Goal: Task Accomplishment & Management: Manage account settings

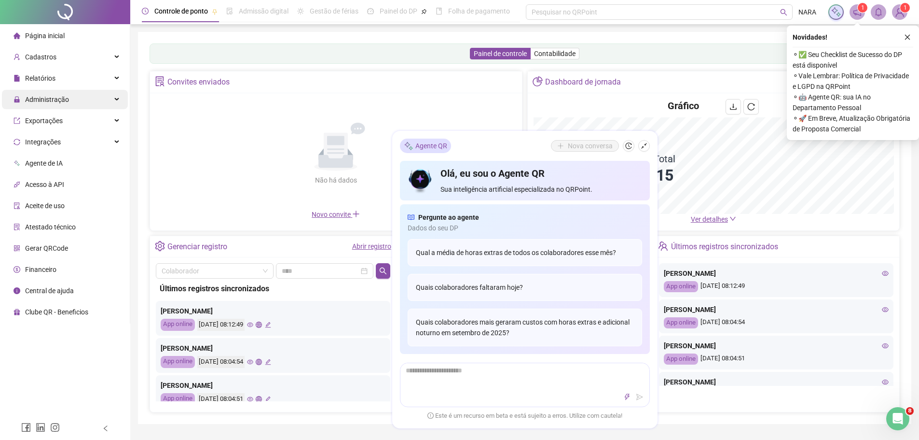
click at [59, 100] on span "Administração" at bounding box center [47, 100] width 44 height 8
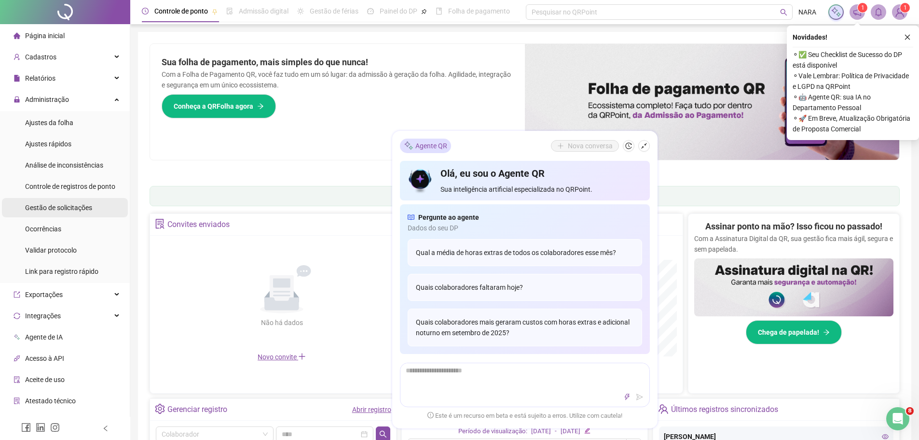
click at [66, 206] on span "Gestão de solicitações" at bounding box center [58, 208] width 67 height 8
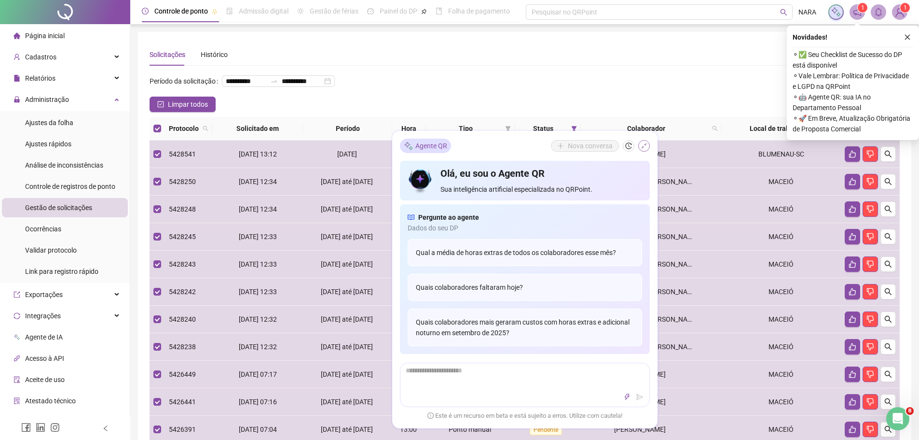
click at [643, 146] on icon "shrink" at bounding box center [644, 145] width 7 height 7
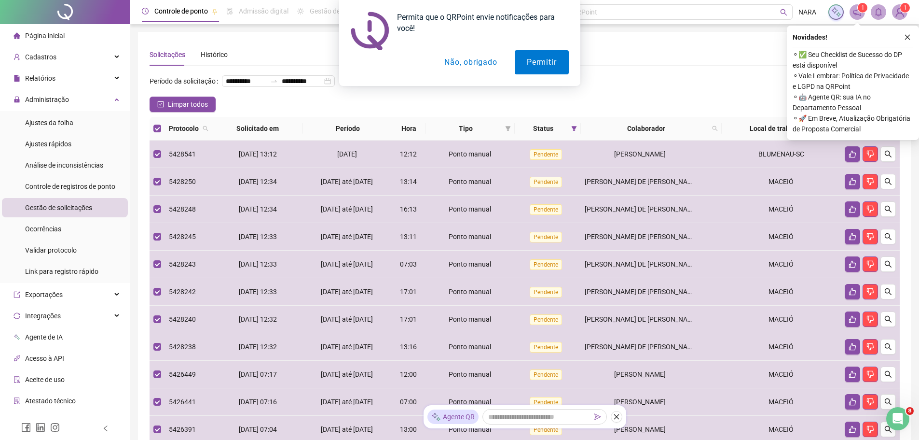
click at [863, 132] on icon "like" at bounding box center [863, 128] width 7 height 7
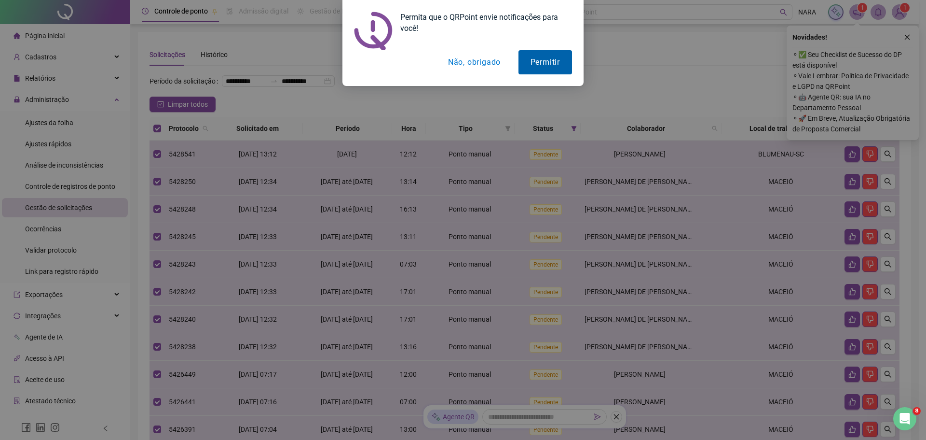
click at [552, 66] on button "Permitir" at bounding box center [546, 62] width 54 height 24
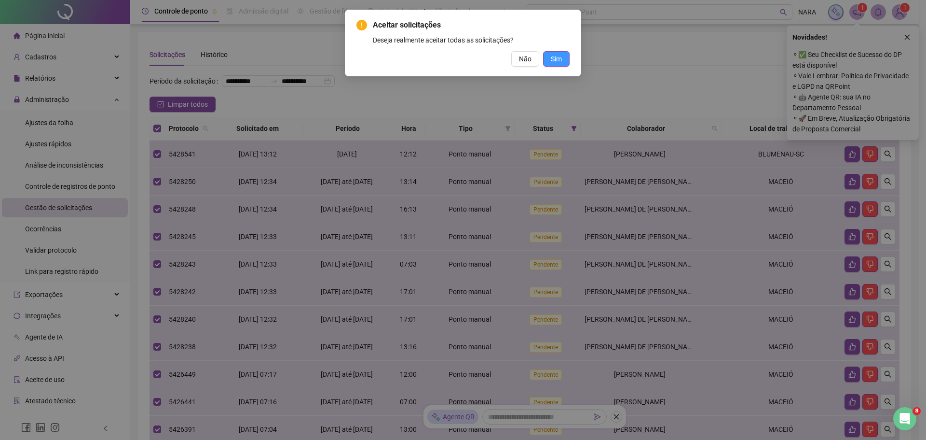
click at [562, 59] on span "Sim" at bounding box center [556, 59] width 11 height 11
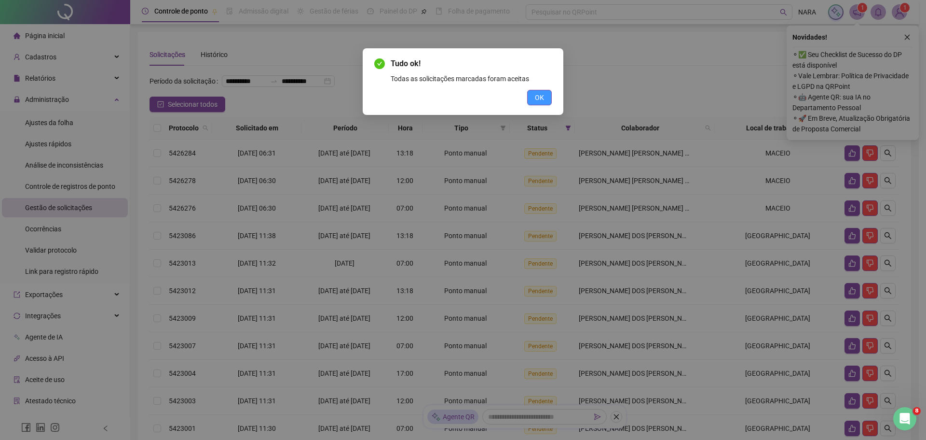
click at [537, 99] on span "OK" at bounding box center [539, 97] width 9 height 11
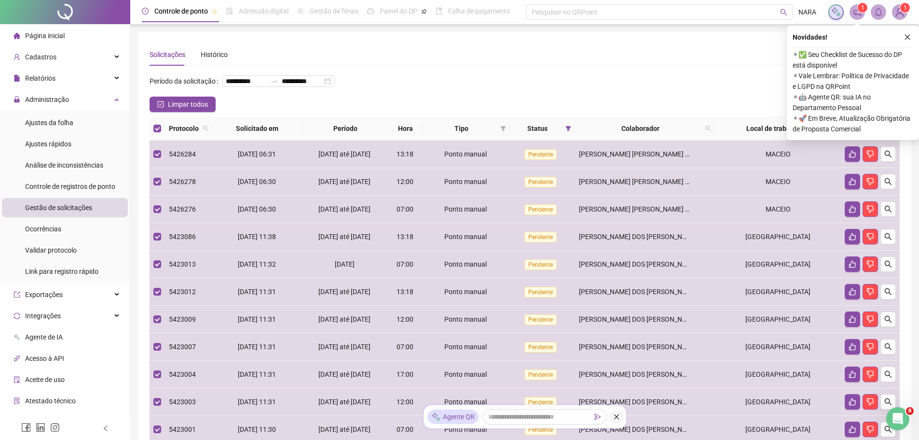
click at [862, 132] on icon "like" at bounding box center [863, 128] width 6 height 6
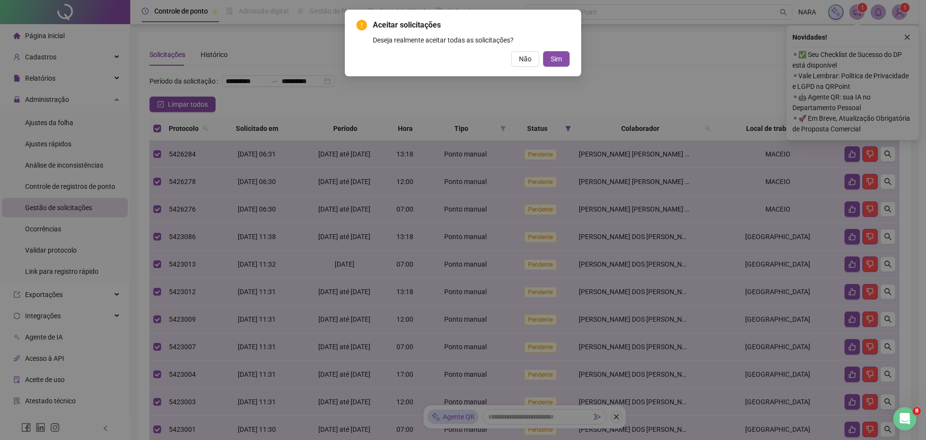
click at [558, 68] on div "Aceitar solicitações Deseja realmente aceitar todas as solicitações? Não Sim" at bounding box center [463, 43] width 236 height 67
click at [558, 59] on span "Sim" at bounding box center [556, 59] width 11 height 11
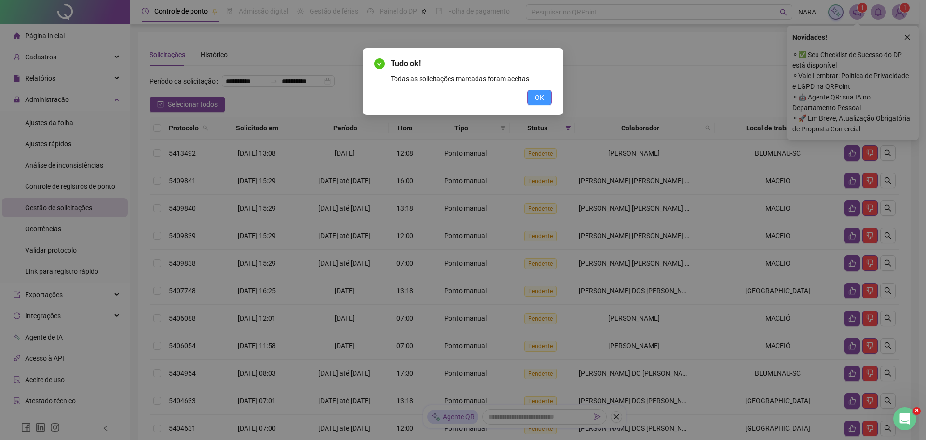
click at [543, 90] on button "OK" at bounding box center [539, 97] width 25 height 15
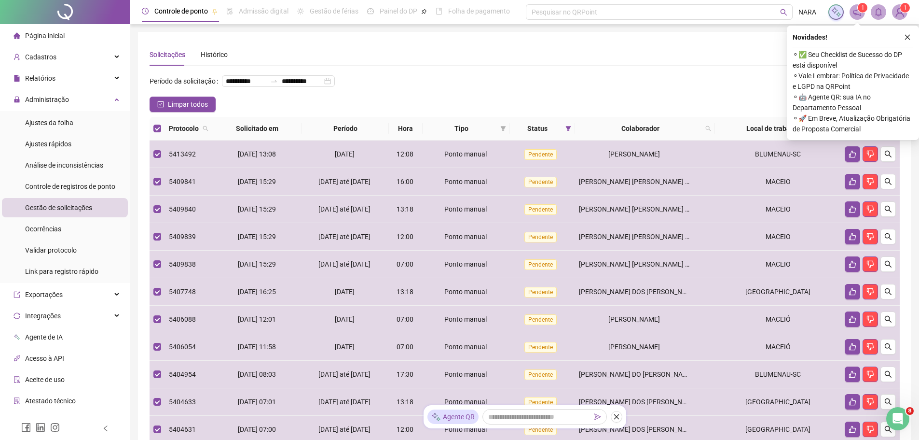
click at [861, 132] on icon "like" at bounding box center [863, 128] width 7 height 7
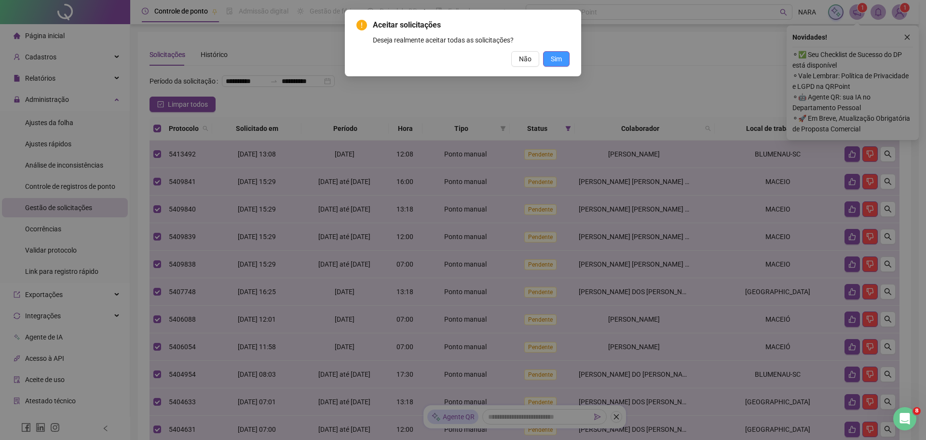
click at [558, 63] on span "Sim" at bounding box center [556, 59] width 11 height 11
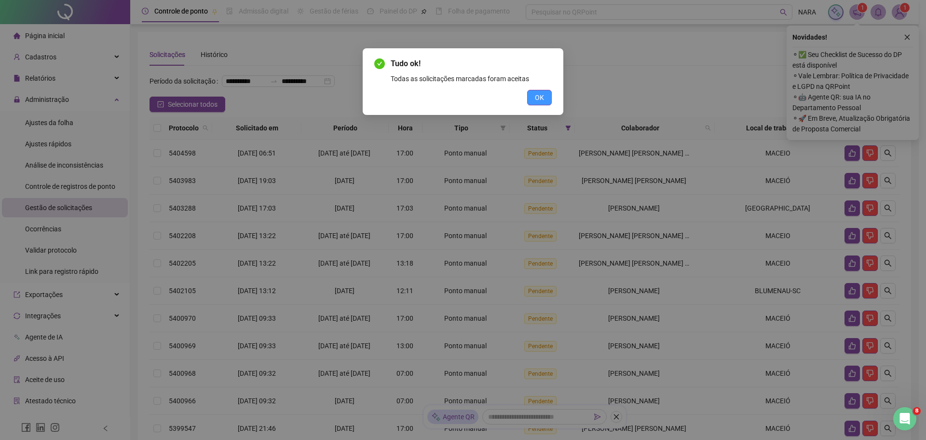
click at [540, 97] on span "OK" at bounding box center [539, 97] width 9 height 11
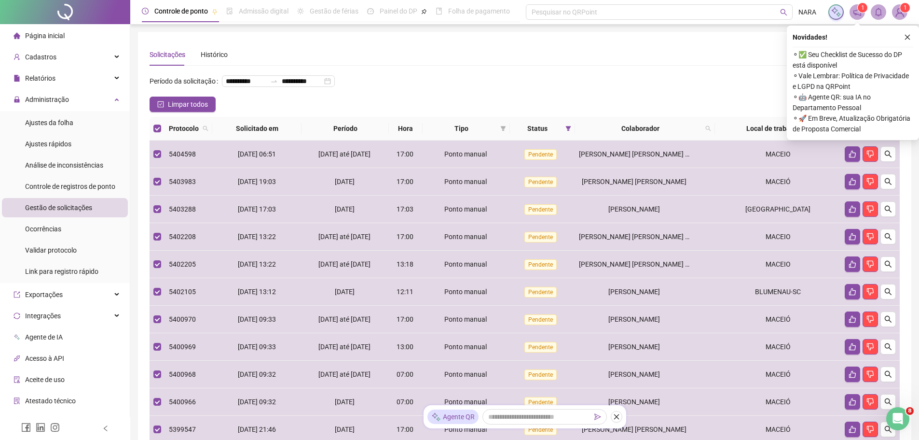
click at [864, 132] on icon "like" at bounding box center [863, 128] width 7 height 7
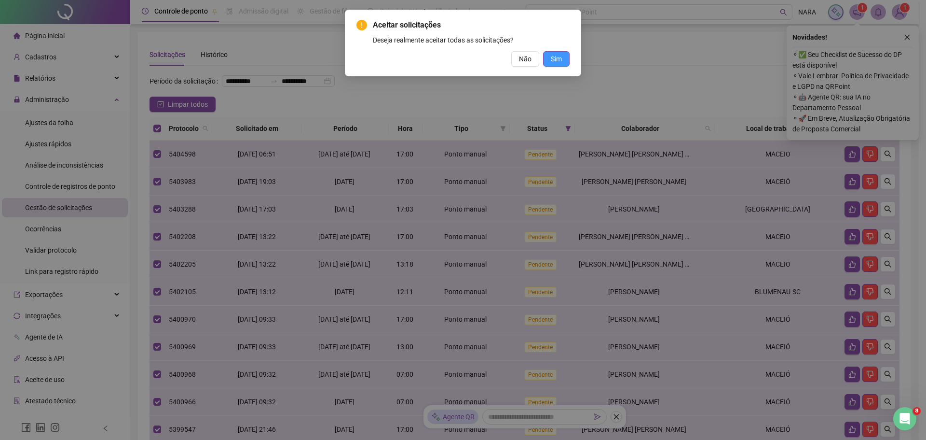
click at [558, 62] on span "Sim" at bounding box center [556, 59] width 11 height 11
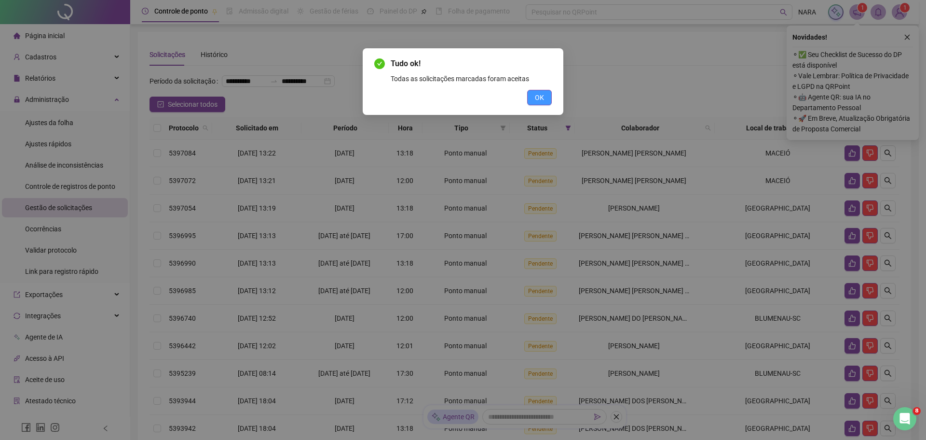
click at [537, 96] on span "OK" at bounding box center [539, 97] width 9 height 11
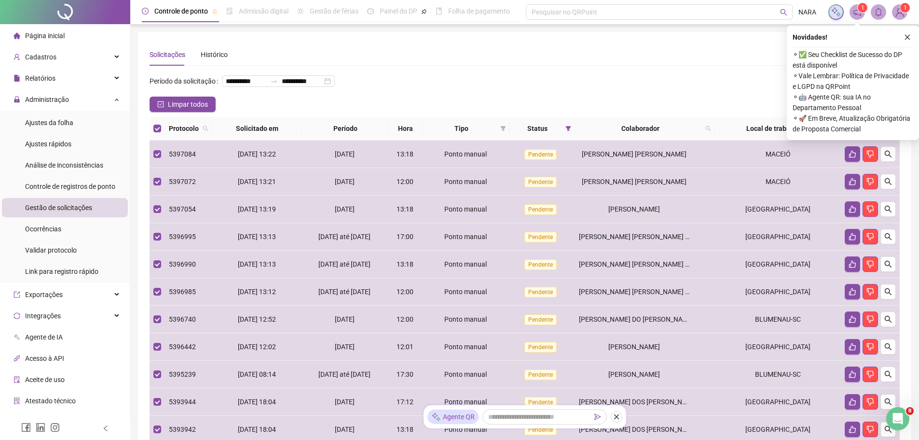
click at [861, 132] on icon "like" at bounding box center [863, 128] width 6 height 6
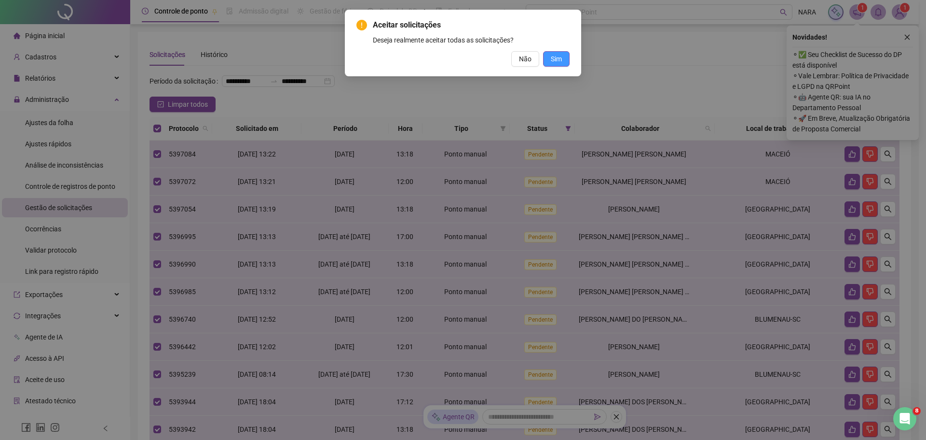
click at [559, 63] on span "Sim" at bounding box center [556, 59] width 11 height 11
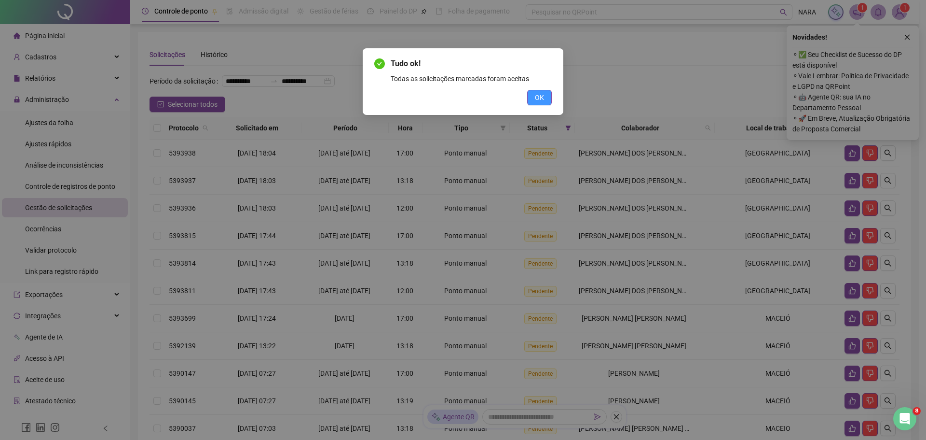
click at [546, 100] on button "OK" at bounding box center [539, 97] width 25 height 15
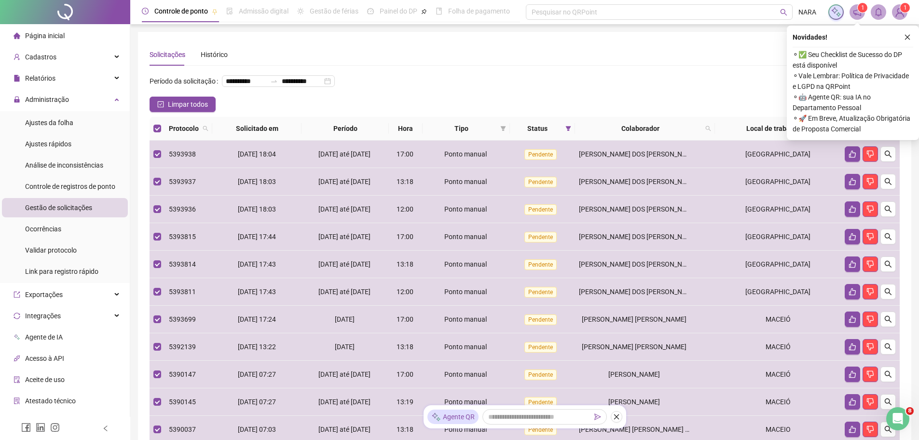
click at [859, 134] on button "button" at bounding box center [863, 129] width 12 height 12
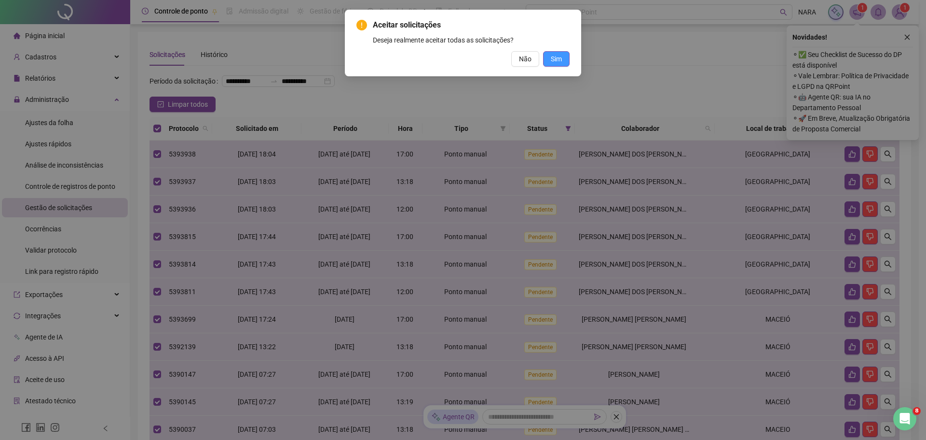
click at [558, 61] on span "Sim" at bounding box center [556, 59] width 11 height 11
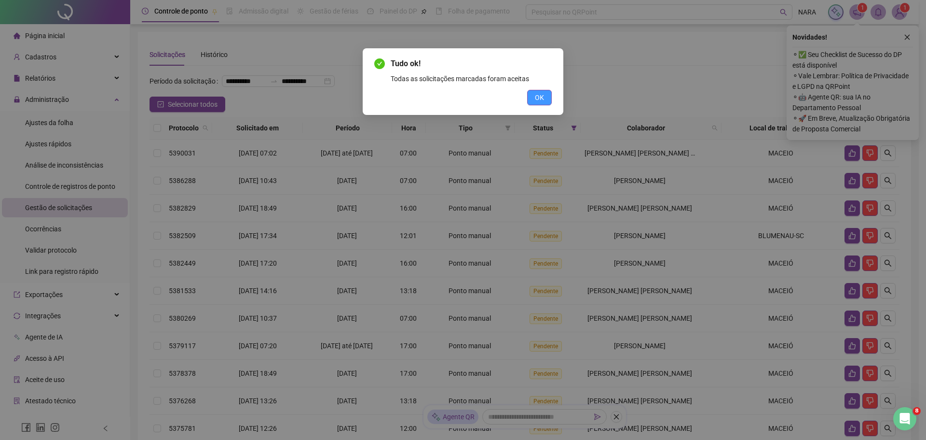
click at [548, 99] on button "OK" at bounding box center [539, 97] width 25 height 15
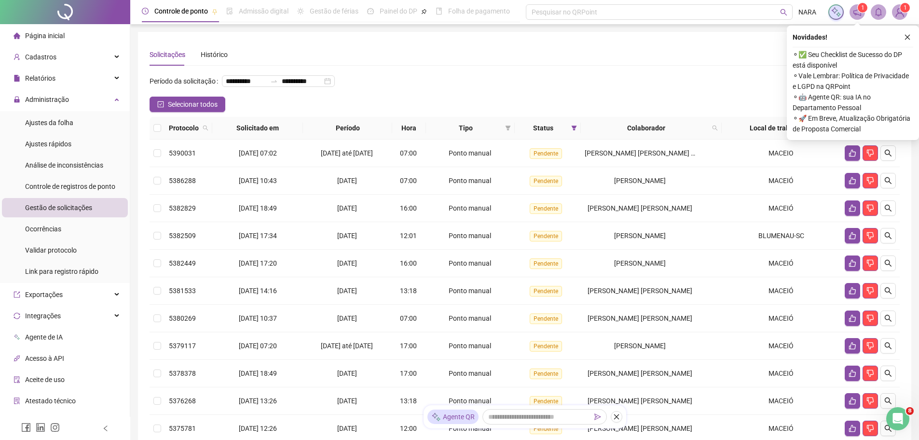
click at [152, 139] on th at bounding box center [157, 128] width 15 height 23
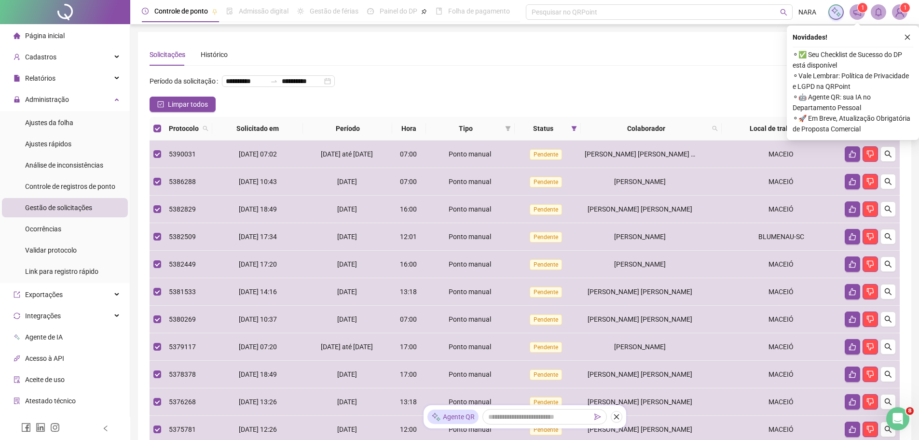
click at [862, 132] on icon "like" at bounding box center [863, 128] width 7 height 7
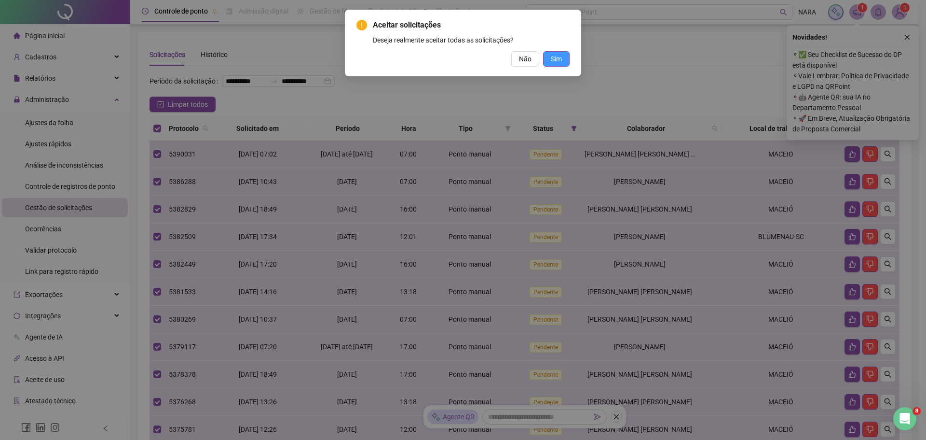
click at [564, 63] on button "Sim" at bounding box center [556, 58] width 27 height 15
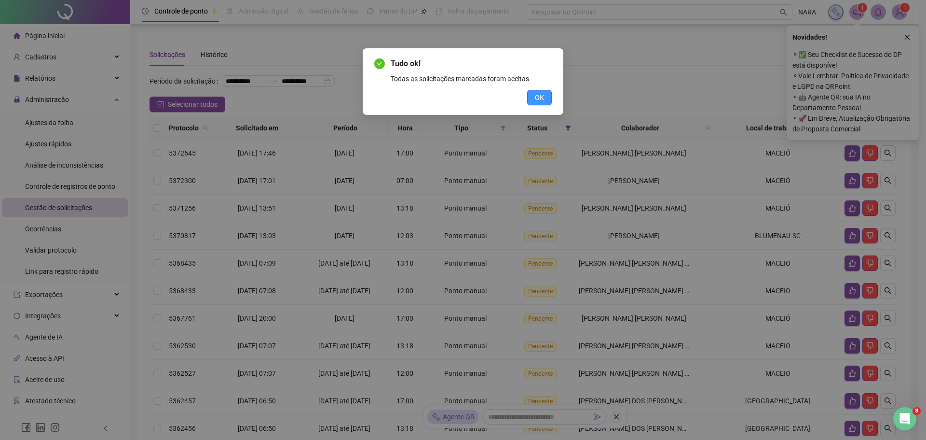
click at [537, 96] on span "OK" at bounding box center [539, 97] width 9 height 11
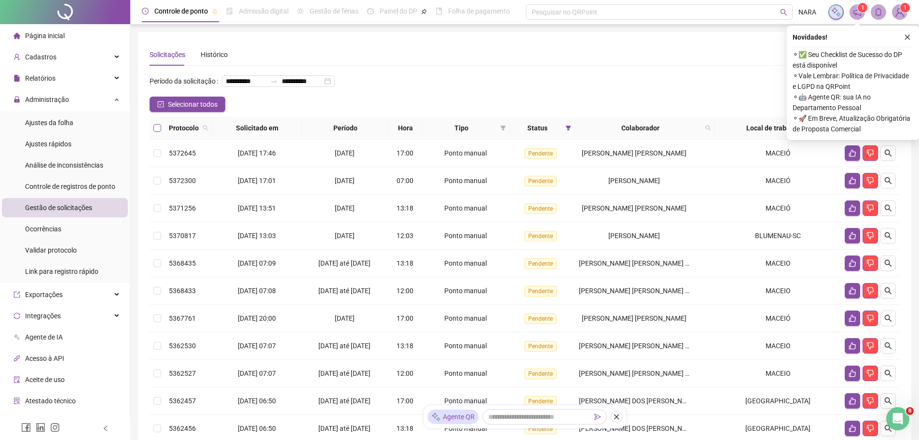
click at [156, 133] on label at bounding box center [157, 128] width 8 height 11
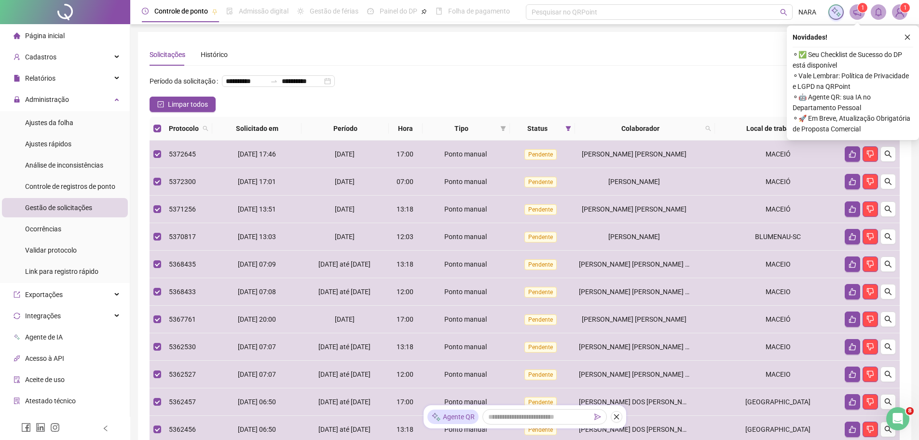
click at [862, 132] on icon "like" at bounding box center [863, 128] width 7 height 7
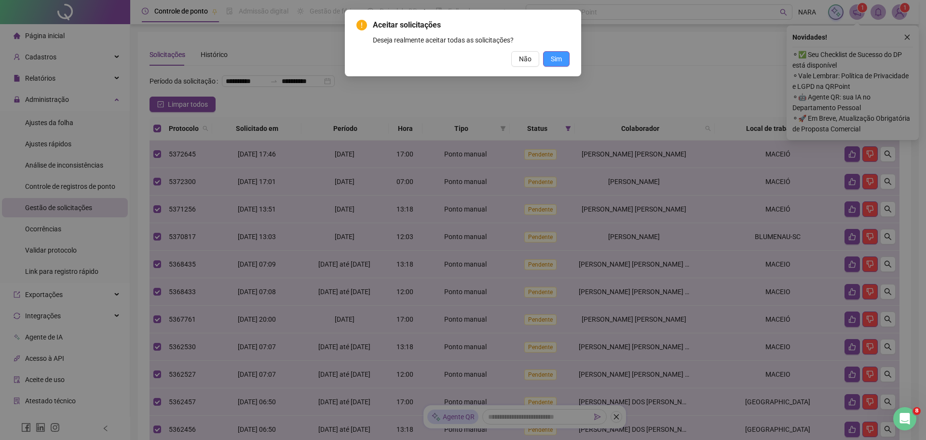
click at [551, 63] on span "Sim" at bounding box center [556, 59] width 11 height 11
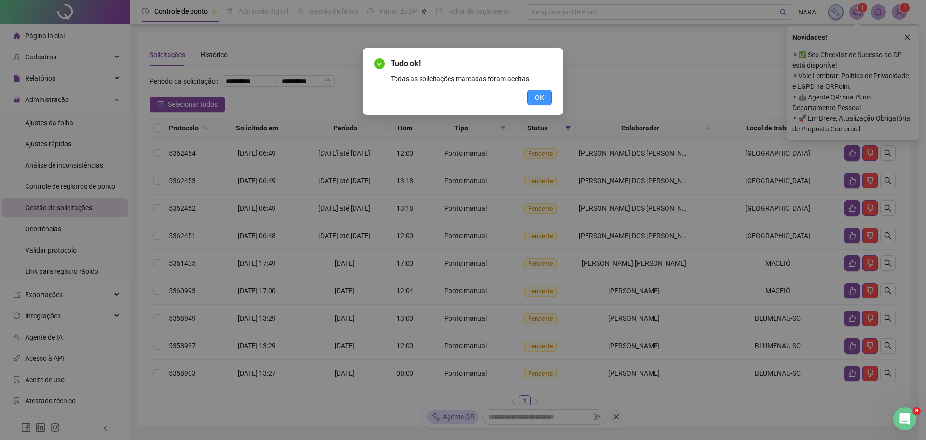
click at [548, 94] on button "OK" at bounding box center [539, 97] width 25 height 15
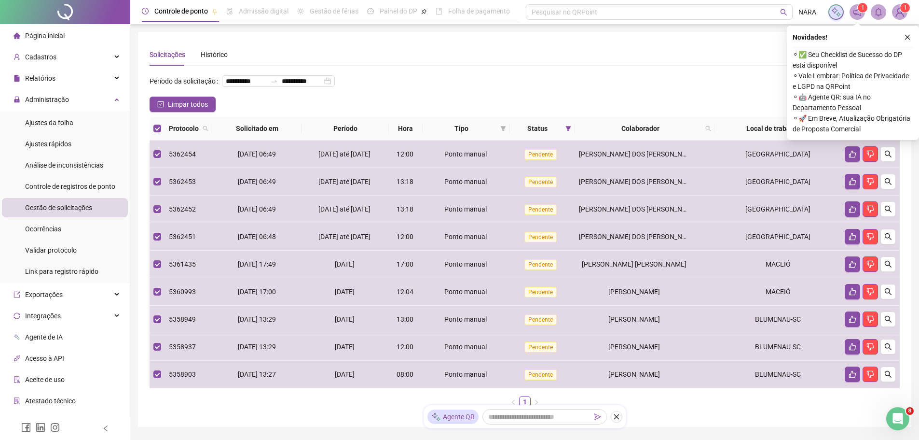
click at [863, 132] on icon "like" at bounding box center [863, 128] width 7 height 7
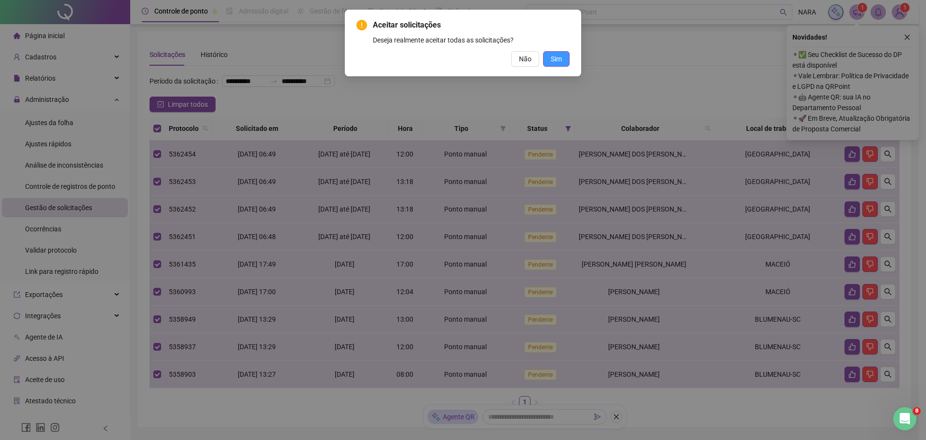
click at [559, 62] on span "Sim" at bounding box center [556, 59] width 11 height 11
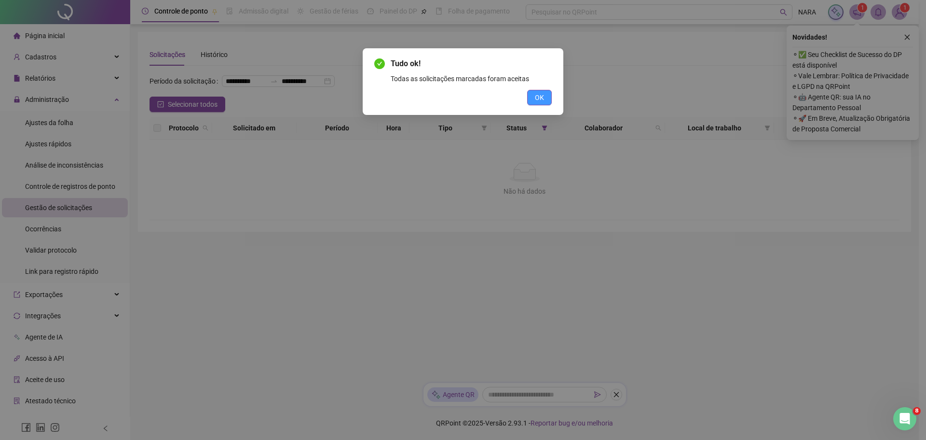
click at [540, 103] on button "OK" at bounding box center [539, 97] width 25 height 15
